Goal: Task Accomplishment & Management: Manage account settings

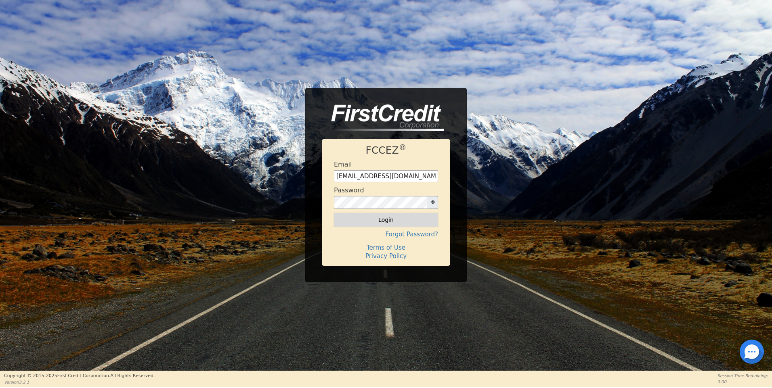
click at [380, 220] on button "Login" at bounding box center [386, 220] width 104 height 14
type input "[EMAIL_ADDRESS][DOMAIN_NAME]"
click at [389, 220] on button "Login" at bounding box center [386, 220] width 104 height 14
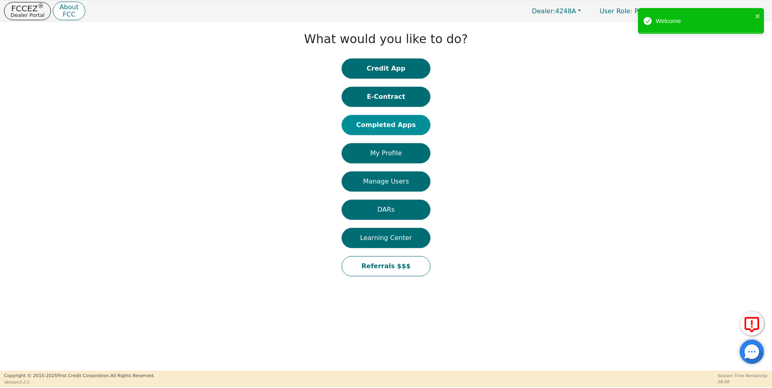
click at [377, 126] on button "Completed Apps" at bounding box center [386, 125] width 89 height 20
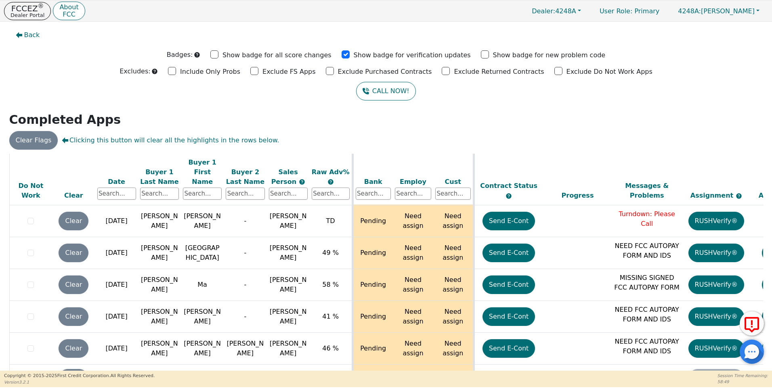
scroll to position [3283, 0]
